Goal: Task Accomplishment & Management: Complete application form

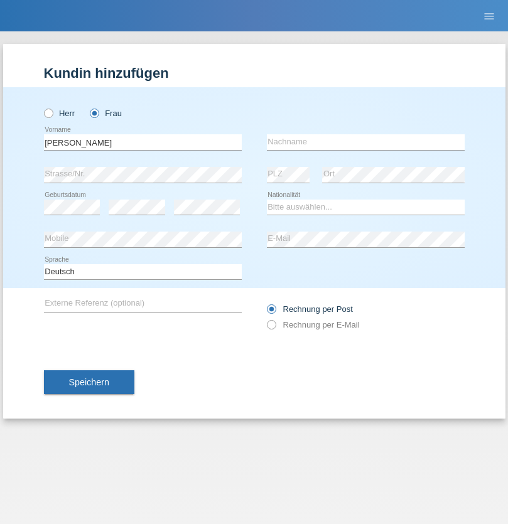
type input "Marie joelle"
click at [365, 142] on input "text" at bounding box center [366, 142] width 198 height 16
type input "Eggs Ben Nasr"
select select "CH"
radio input "true"
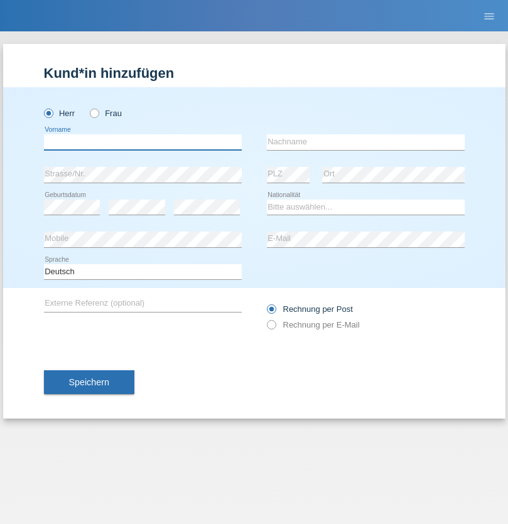
click at [142, 142] on input "text" at bounding box center [143, 142] width 198 height 16
type input "David"
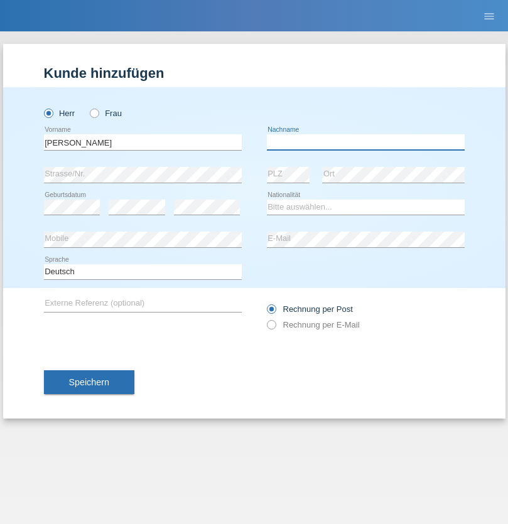
click at [365, 142] on input "text" at bounding box center [366, 142] width 198 height 16
type input "Senn"
select select "CH"
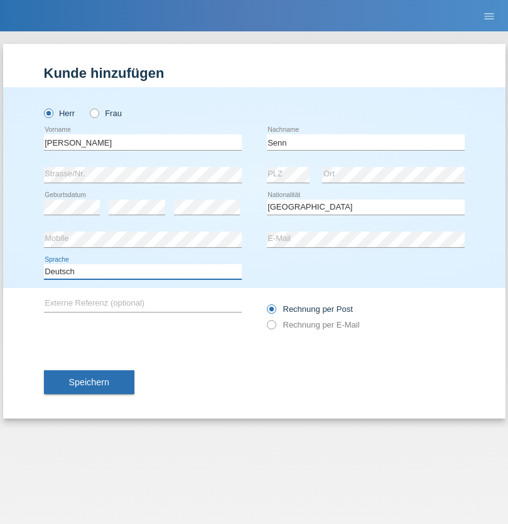
select select "en"
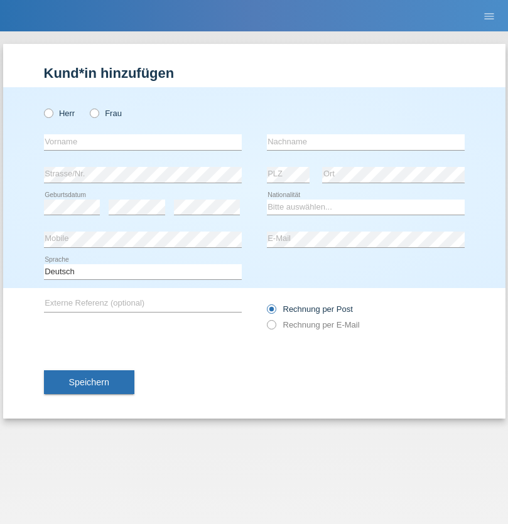
radio input "true"
click at [142, 142] on input "text" at bounding box center [143, 142] width 198 height 16
type input "Diogo Filipe"
click at [365, 142] on input "text" at bounding box center [366, 142] width 198 height 16
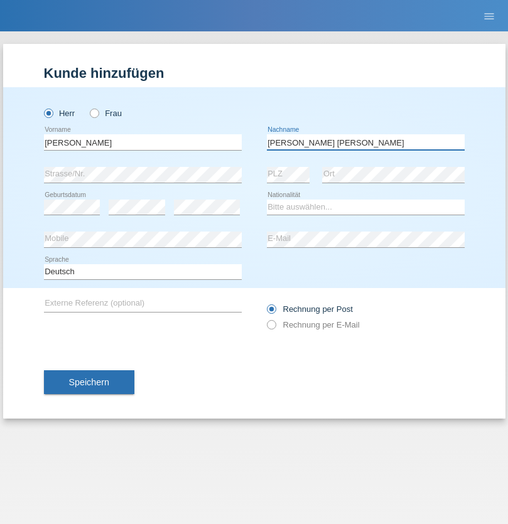
type input "Nunes Monteiro"
select select "PT"
select select "C"
select select "20"
select select "06"
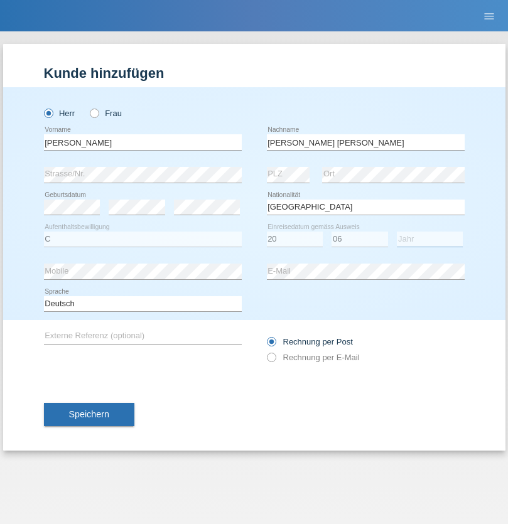
select select "2011"
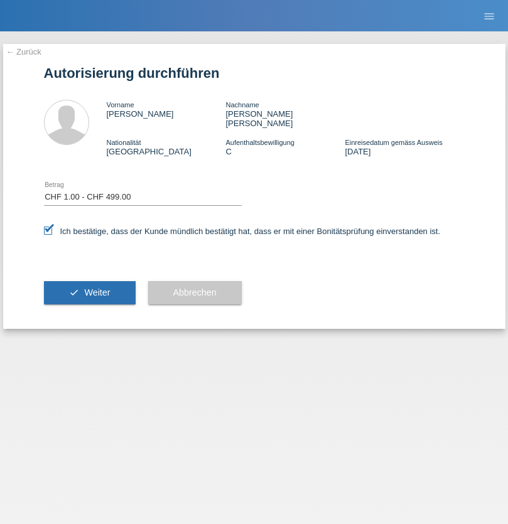
select select "1"
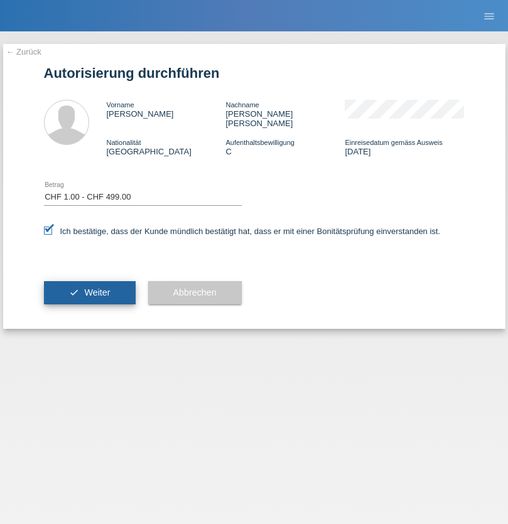
click at [89, 287] on span "Weiter" at bounding box center [97, 292] width 26 height 10
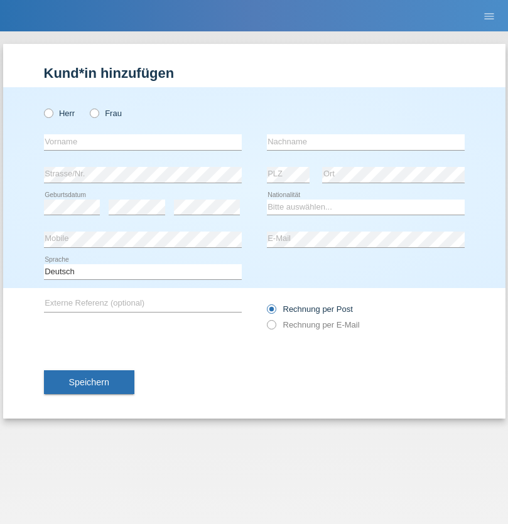
radio input "true"
click at [142, 142] on input "text" at bounding box center [143, 142] width 198 height 16
type input "no name"
click at [365, 142] on input "text" at bounding box center [366, 142] width 198 height 16
type input "Gerzner"
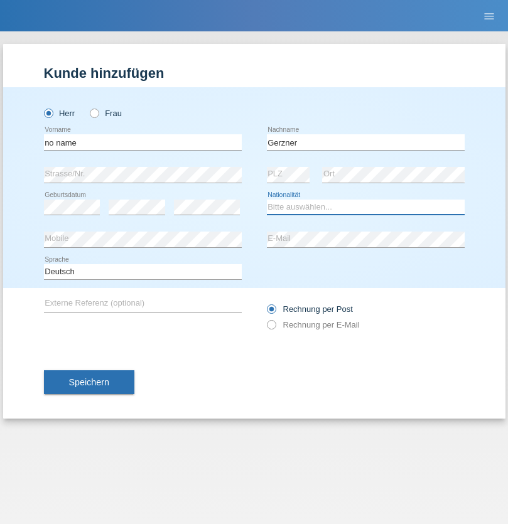
select select "CH"
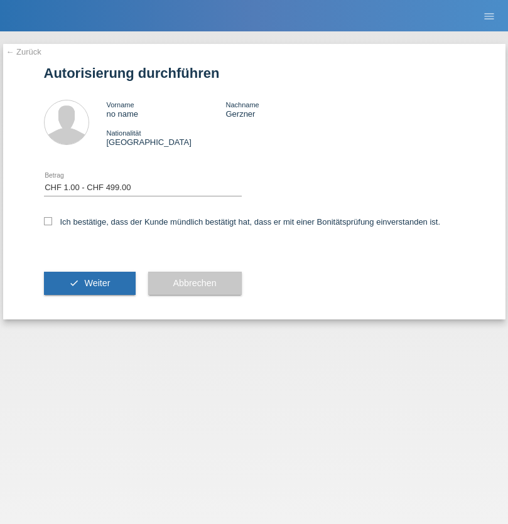
select select "1"
checkbox input "true"
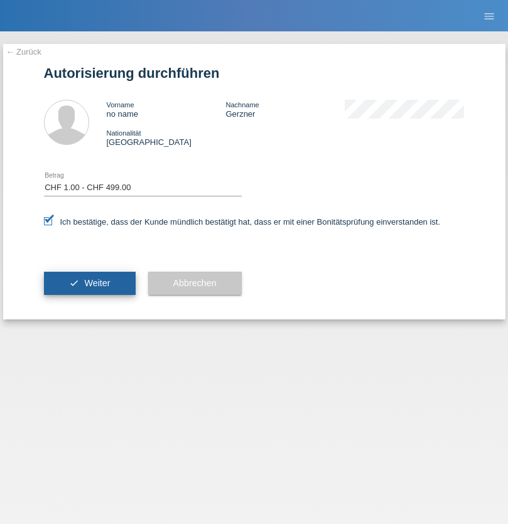
click at [89, 283] on span "Weiter" at bounding box center [97, 283] width 26 height 10
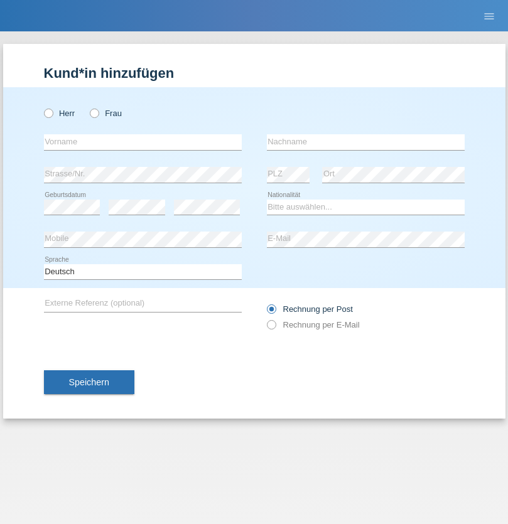
radio input "true"
click at [142, 142] on input "text" at bounding box center [143, 142] width 198 height 16
type input "Mohammad Qais"
click at [365, 142] on input "text" at bounding box center [366, 142] width 198 height 16
type input "Nemani"
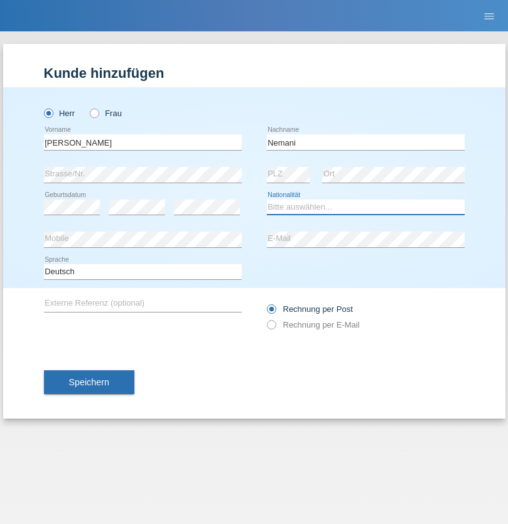
select select "AF"
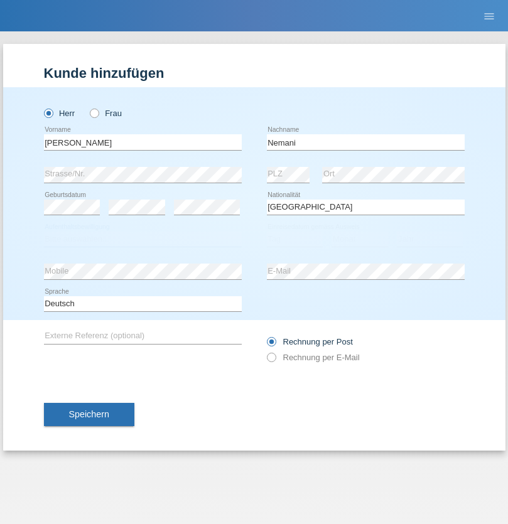
select select "C"
select select "02"
select select "01"
select select "2021"
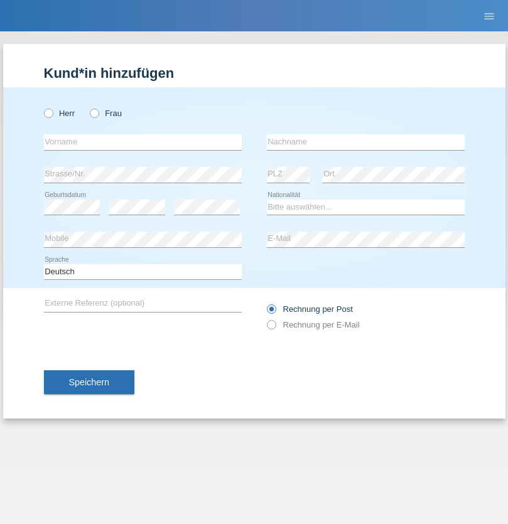
radio input "true"
click at [142, 142] on input "text" at bounding box center [143, 142] width 198 height 16
type input "Besart"
click at [365, 142] on input "text" at bounding box center [366, 142] width 198 height 16
type input "Emiri"
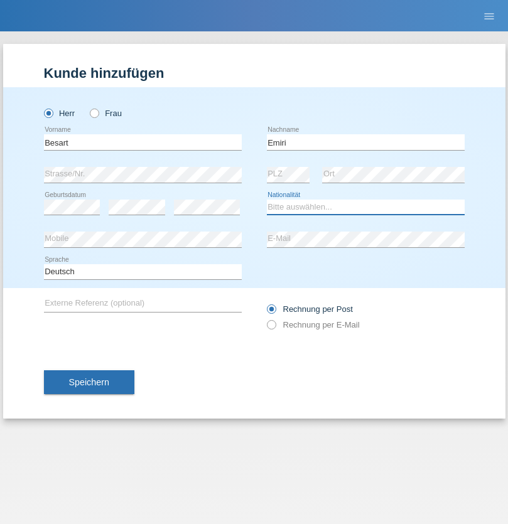
select select "XK"
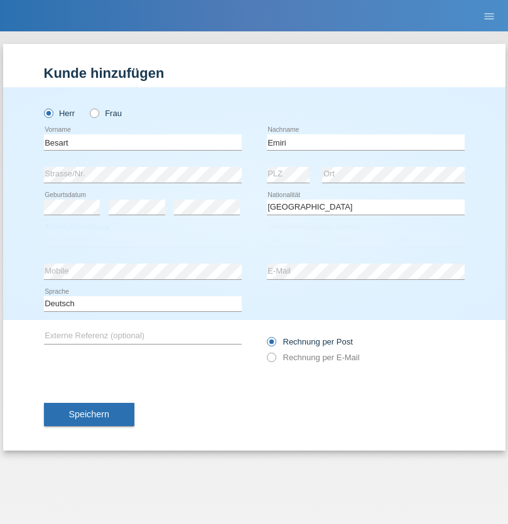
select select "C"
select select "04"
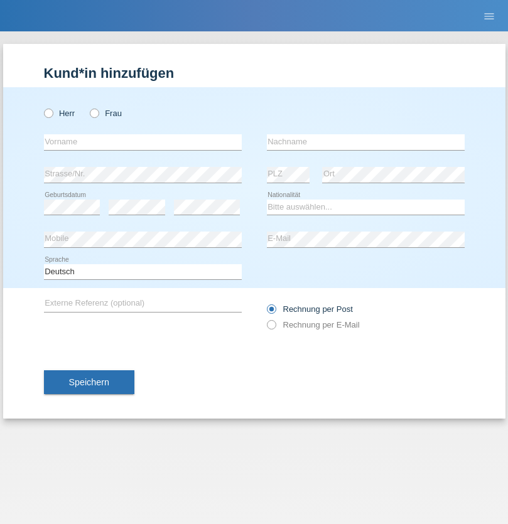
radio input "true"
click at [142, 142] on input "text" at bounding box center [143, 142] width 198 height 16
type input "[PERSON_NAME]"
click at [365, 142] on input "text" at bounding box center [366, 142] width 198 height 16
type input "Jacquet"
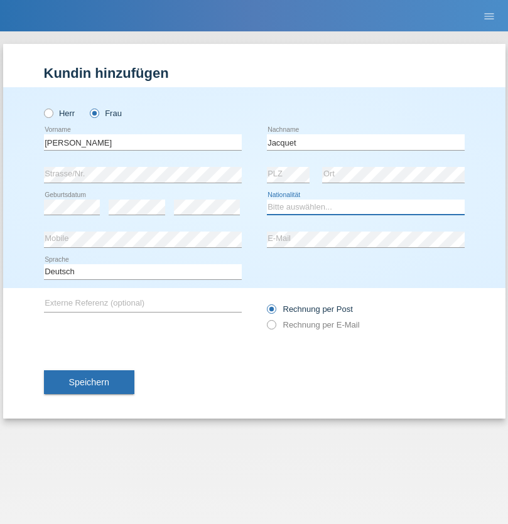
select select "CH"
radio input "true"
select select "DE"
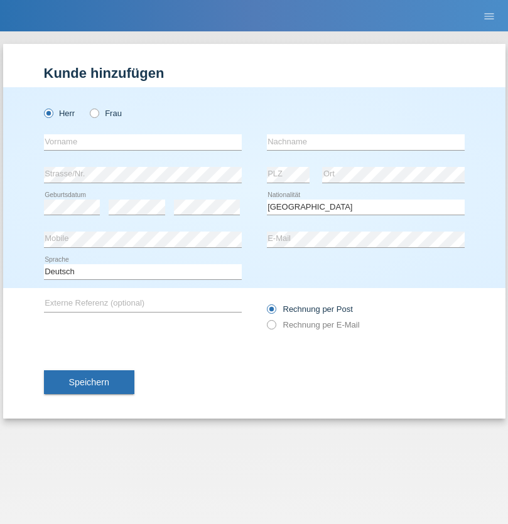
select select "C"
select select "07"
select select "11"
select select "1972"
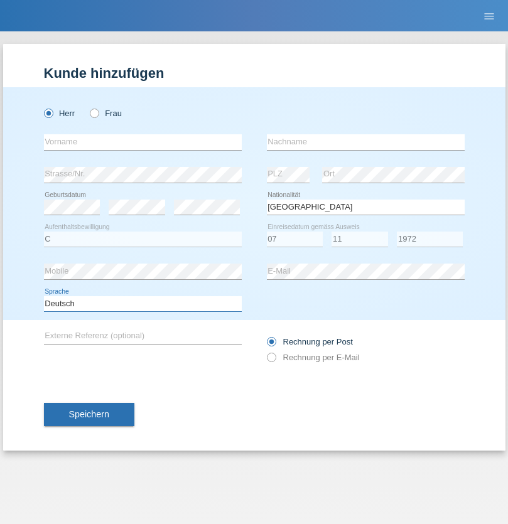
select select "en"
